Goal: Transaction & Acquisition: Purchase product/service

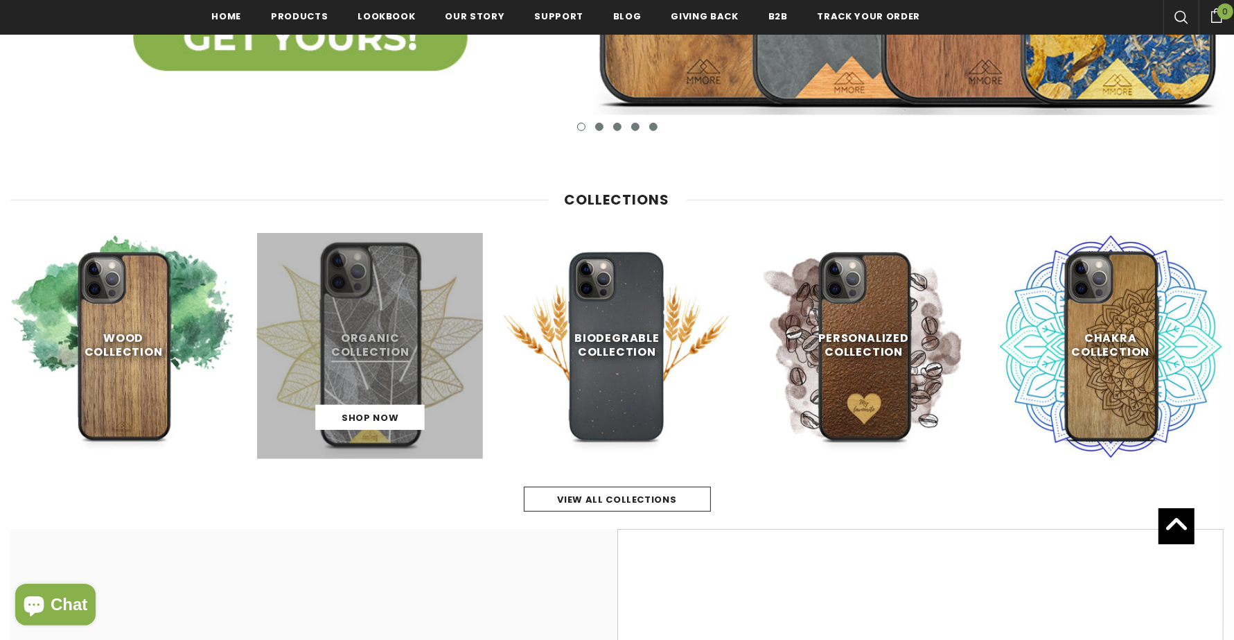
scroll to position [610, 0]
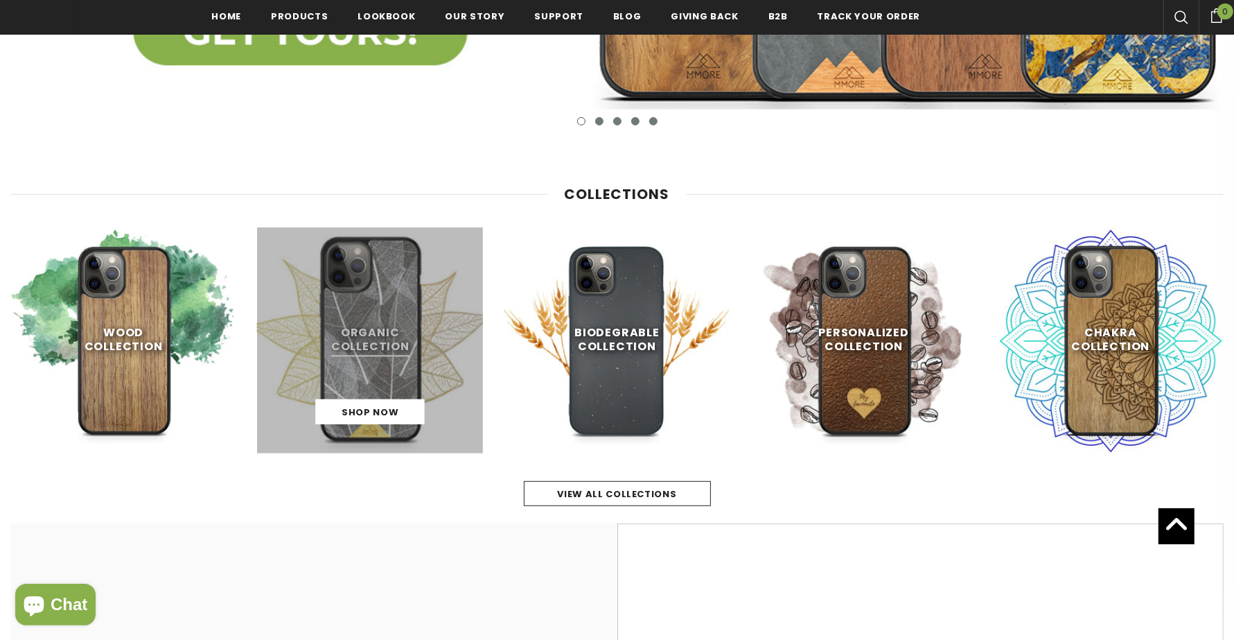
click at [337, 228] on link at bounding box center [370, 340] width 226 height 226
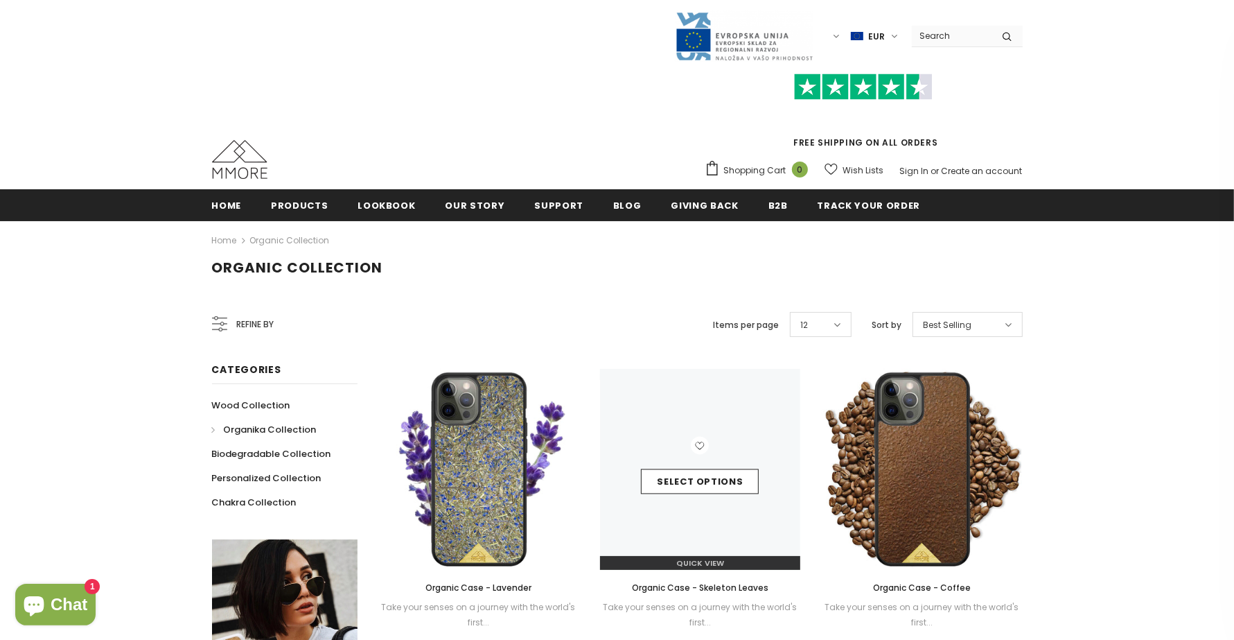
click at [640, 446] on div "Select options" at bounding box center [700, 470] width 201 height 66
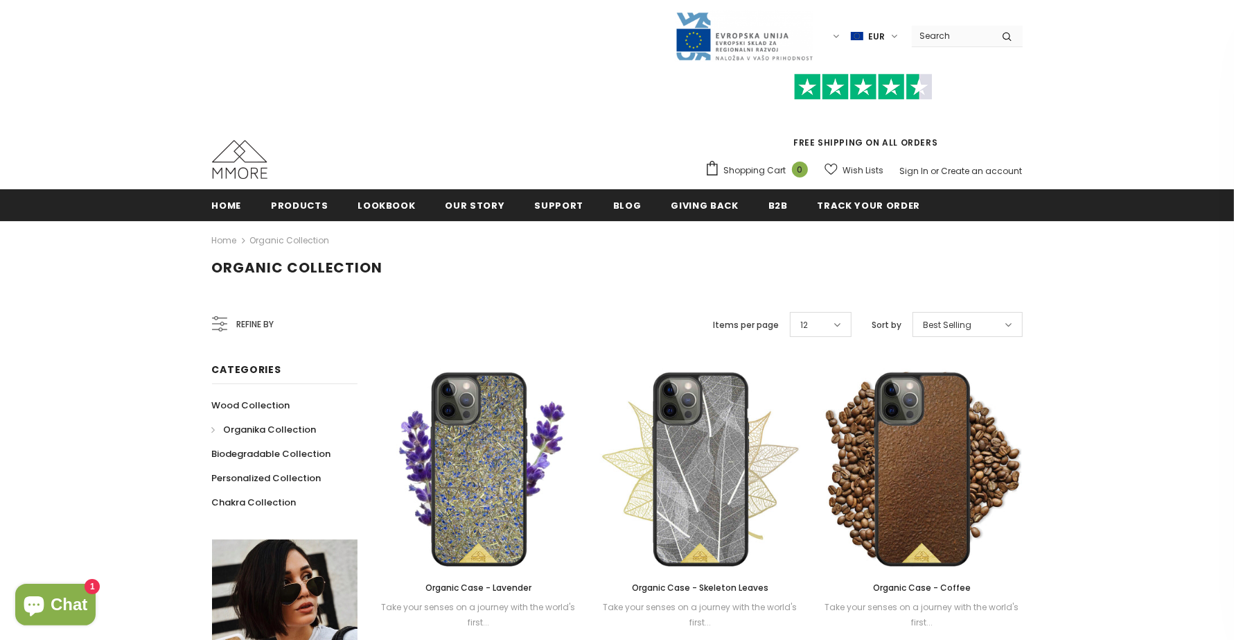
click at [721, 396] on img at bounding box center [700, 469] width 201 height 201
